Goal: Task Accomplishment & Management: Manage account settings

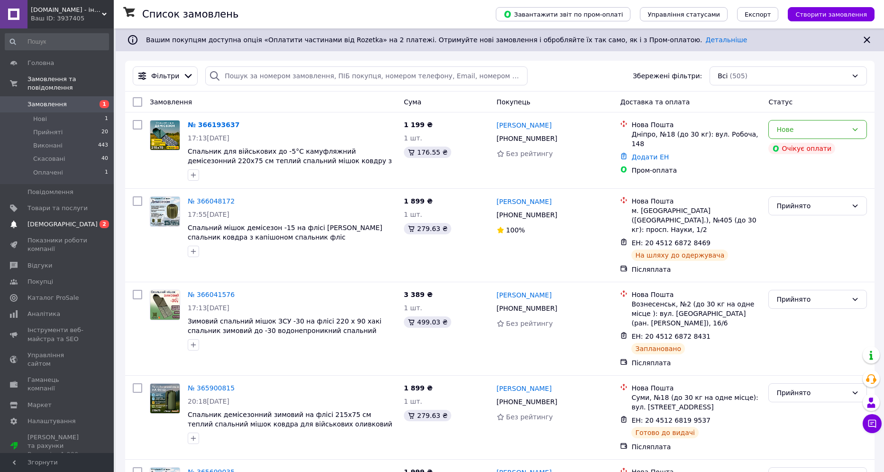
click at [50, 220] on span "[DEMOGRAPHIC_DATA]" at bounding box center [63, 224] width 70 height 9
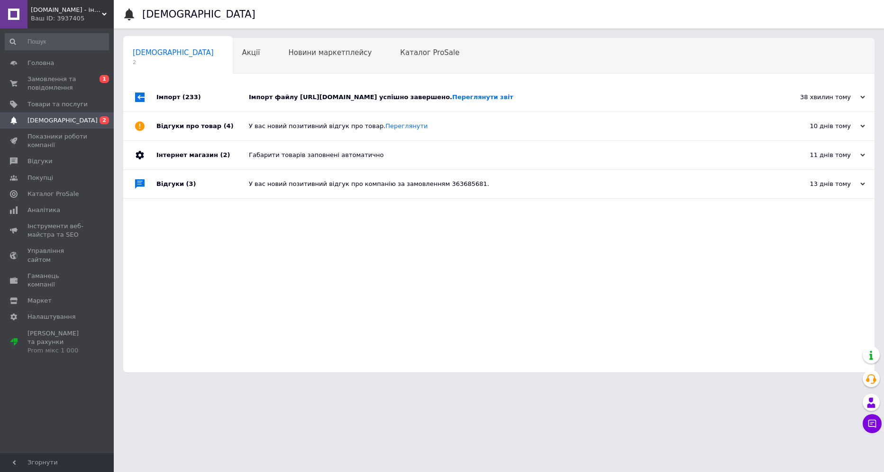
click at [236, 115] on div "Відгуки про товар (4)" at bounding box center [202, 126] width 92 height 28
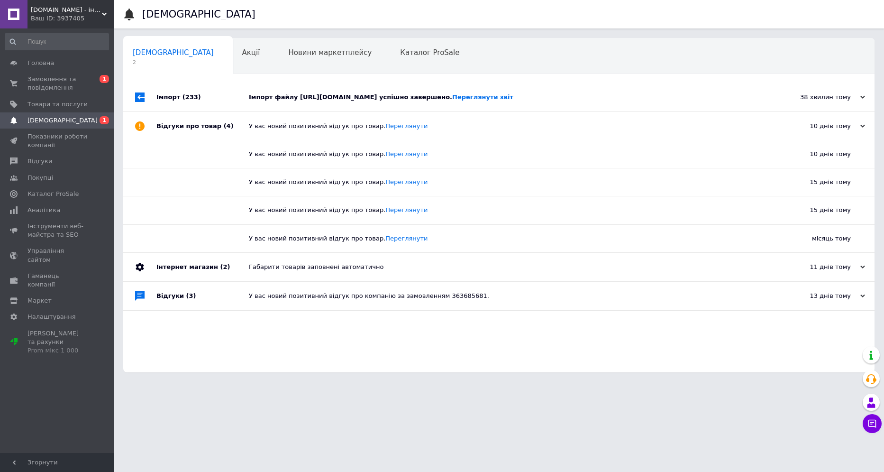
click at [206, 102] on div "Імпорт (233)" at bounding box center [202, 97] width 92 height 28
click at [54, 81] on span "Замовлення та повідомлення" at bounding box center [58, 83] width 60 height 17
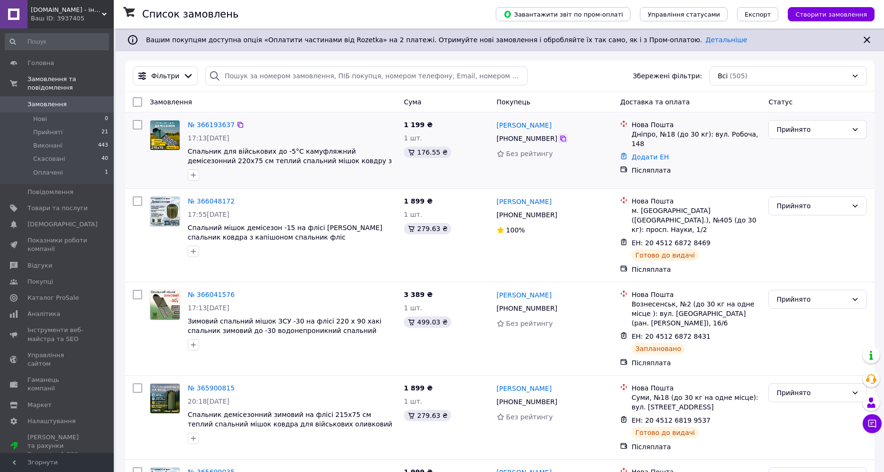
click at [560, 139] on icon at bounding box center [564, 139] width 8 height 8
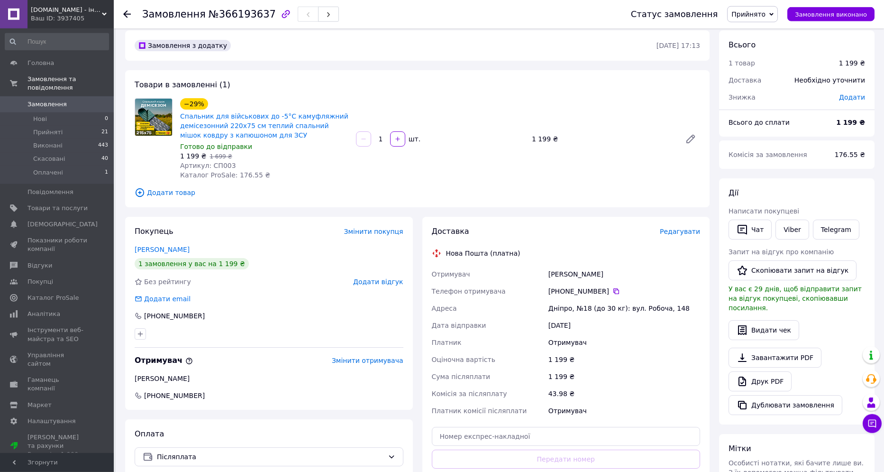
scroll to position [186, 0]
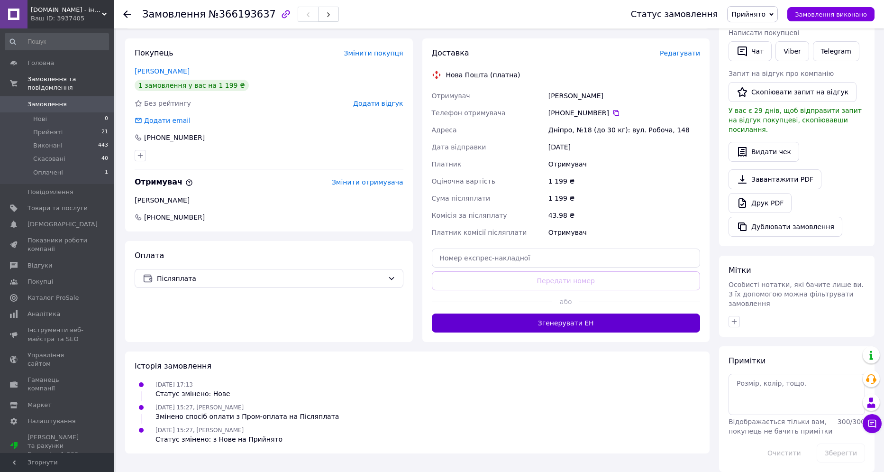
click at [480, 320] on button "Згенерувати ЕН" at bounding box center [566, 322] width 269 height 19
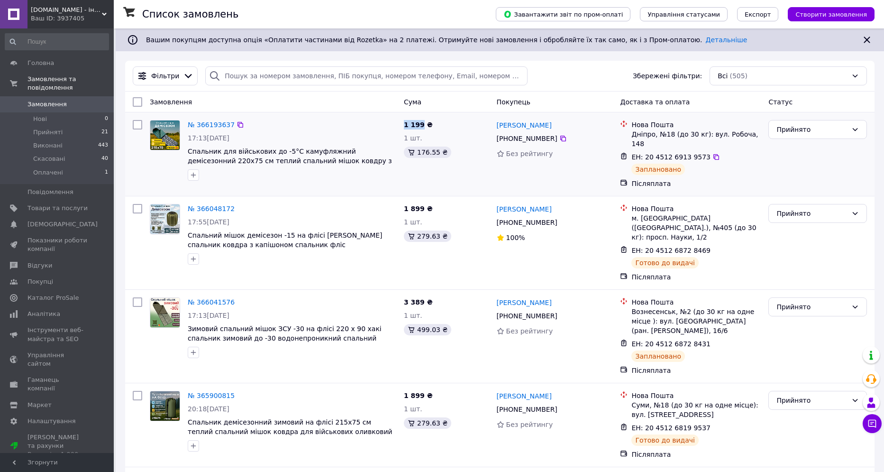
drag, startPoint x: 405, startPoint y: 125, endPoint x: 420, endPoint y: 127, distance: 14.4
click at [420, 127] on span "1 199 ₴" at bounding box center [418, 125] width 29 height 8
copy span "1 199"
click at [713, 153] on icon at bounding box center [717, 157] width 8 height 8
